Goal: Download file/media

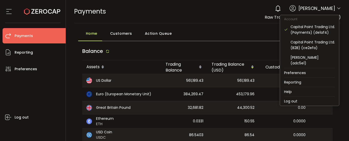
click at [337, 8] on icon at bounding box center [339, 8] width 4 height 4
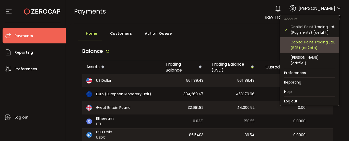
click at [302, 46] on div "Capital Point Trading Ltd. (B2B) (ce2efa)" at bounding box center [313, 44] width 45 height 11
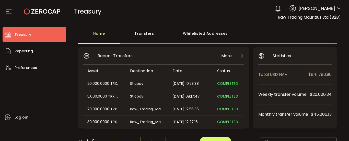
click at [337, 6] on icon at bounding box center [339, 8] width 4 height 4
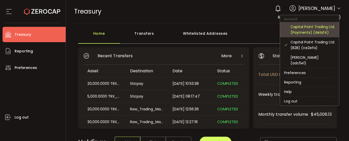
click at [317, 30] on div "Capital Point Trading Ltd. (Payments) (de1af4)" at bounding box center [313, 29] width 45 height 11
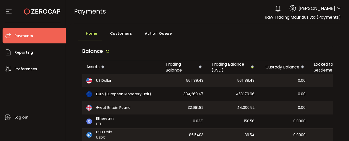
scroll to position [128, 0]
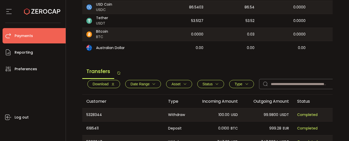
click at [111, 86] on span "Download" at bounding box center [104, 84] width 22 height 4
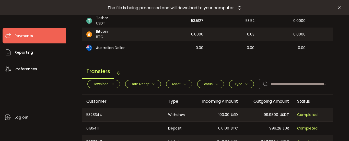
click at [110, 86] on span "Download" at bounding box center [104, 84] width 22 height 4
